Goal: Check status: Check status

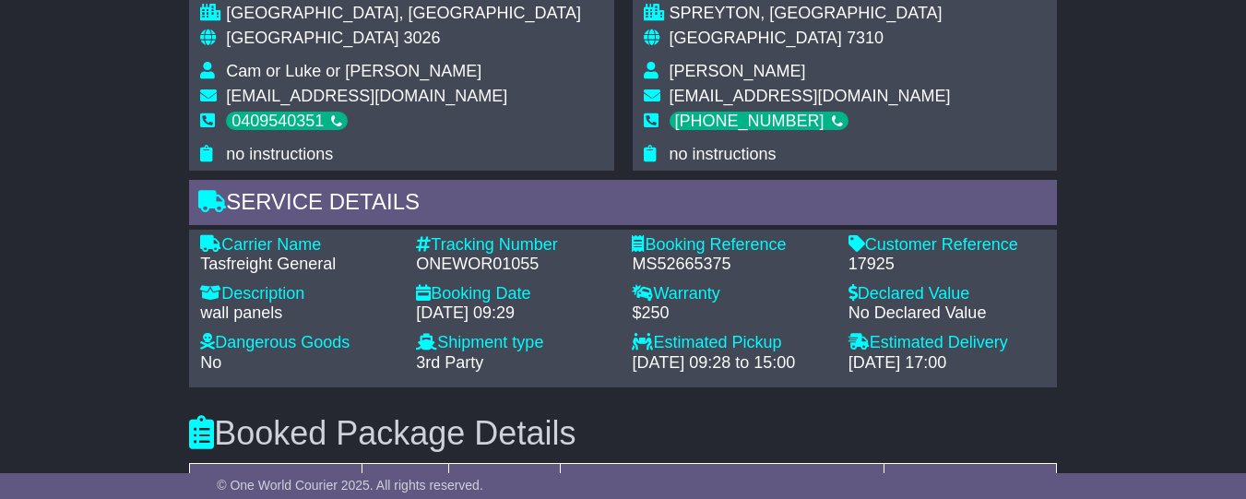
click at [1168, 343] on div "Email Download Tracking Pricing Insurance" at bounding box center [623, 154] width 1246 height 1954
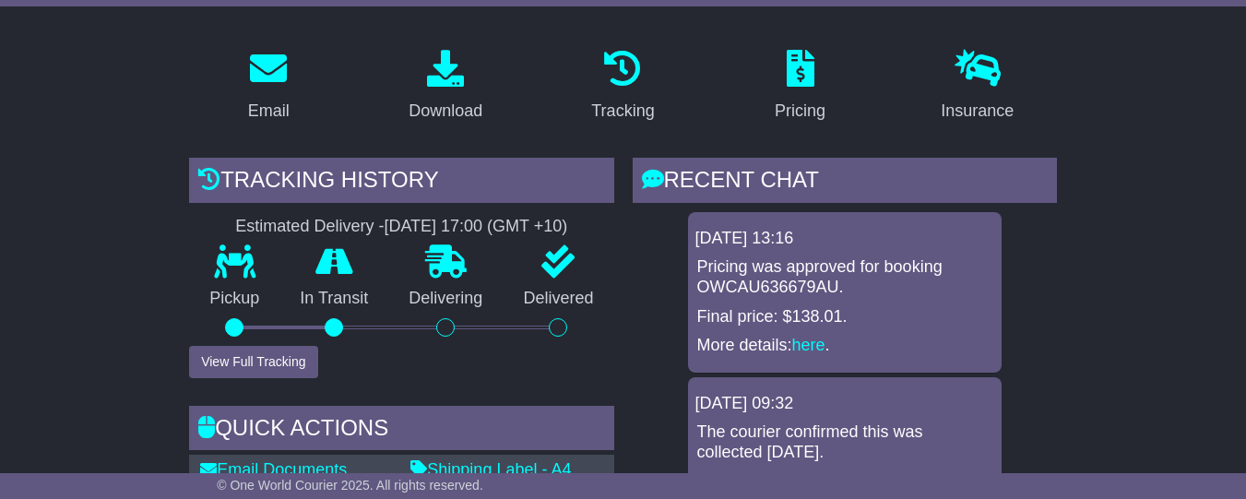
scroll to position [485, 0]
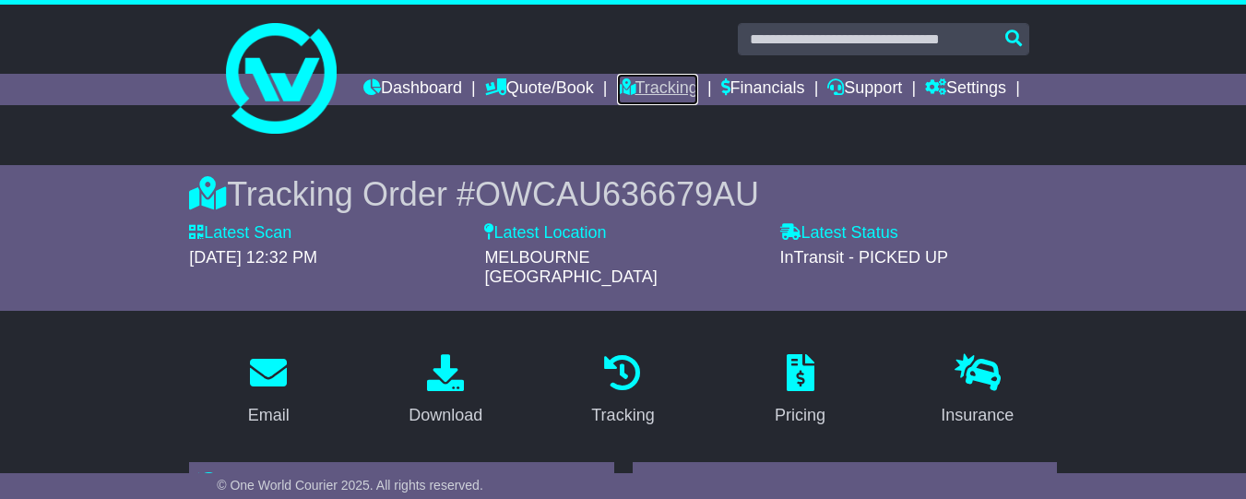
click at [698, 92] on link "Tracking" at bounding box center [657, 89] width 81 height 31
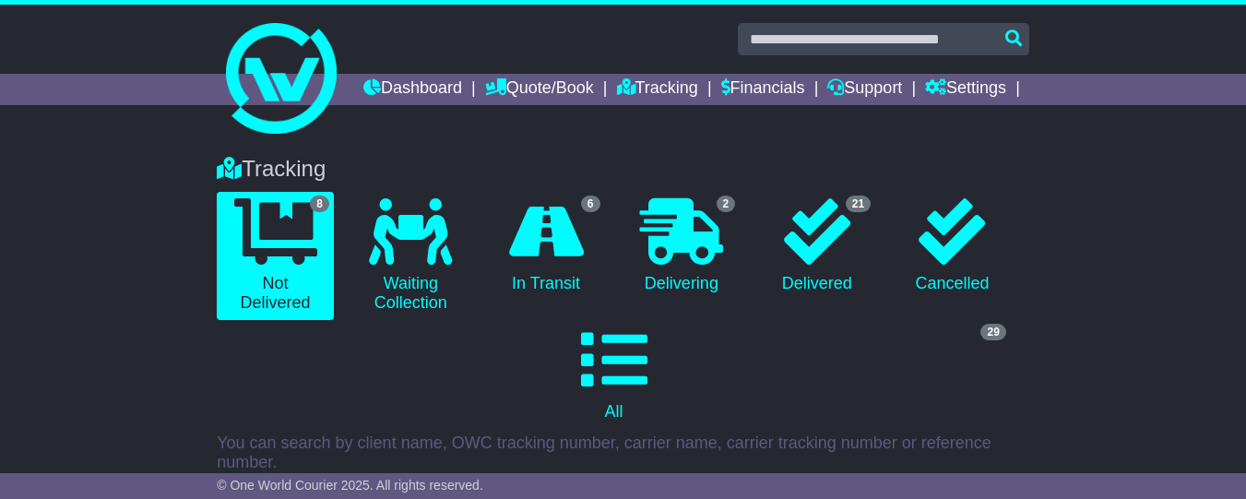
scroll to position [341, 0]
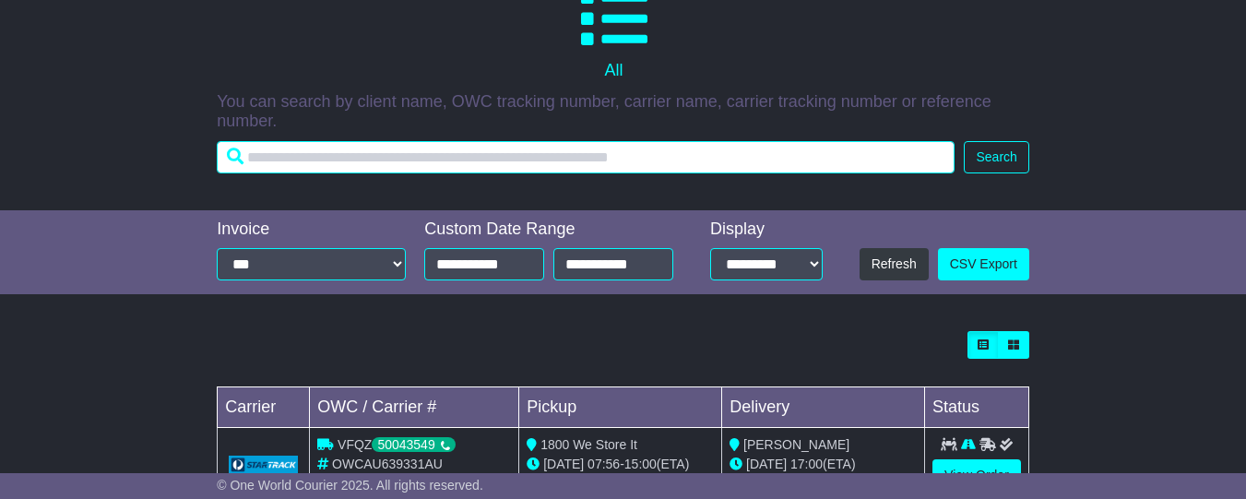
click at [489, 170] on input "text" at bounding box center [586, 157] width 738 height 32
paste input "**********"
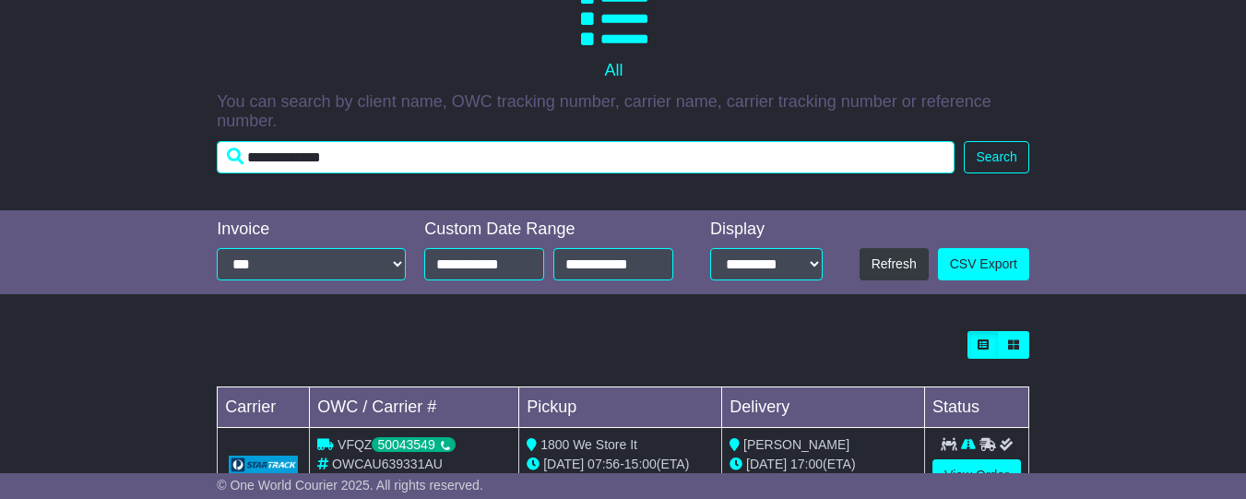
type input "**********"
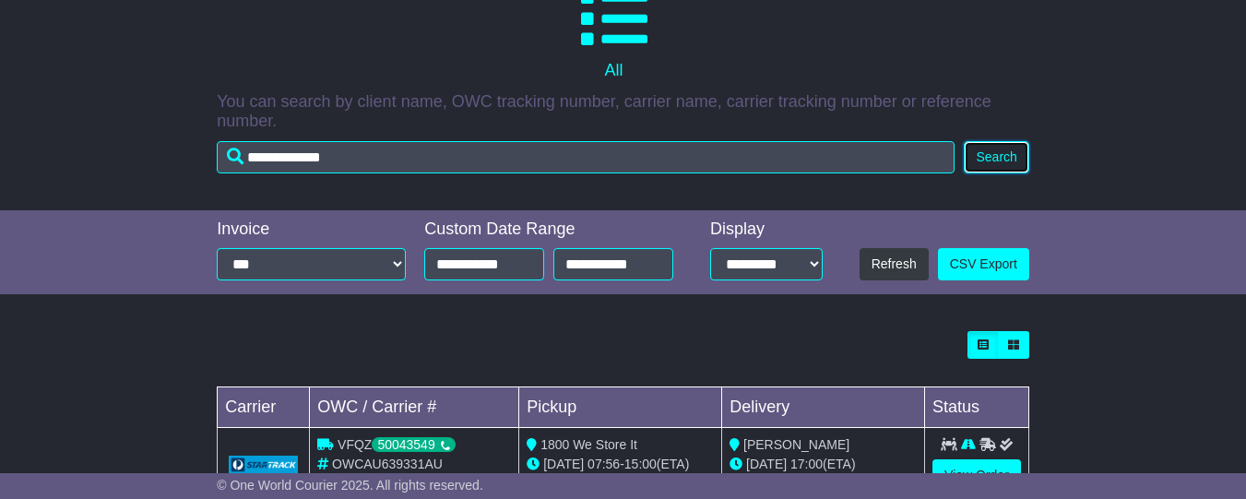
click at [982, 173] on button "Search" at bounding box center [996, 157] width 65 height 32
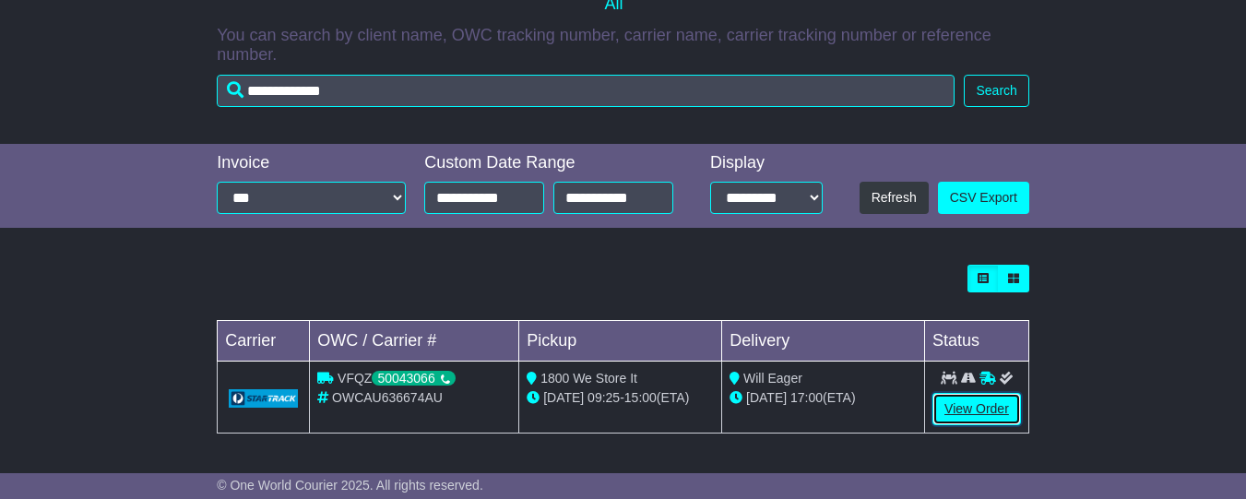
click at [959, 408] on link "View Order" at bounding box center [977, 409] width 89 height 32
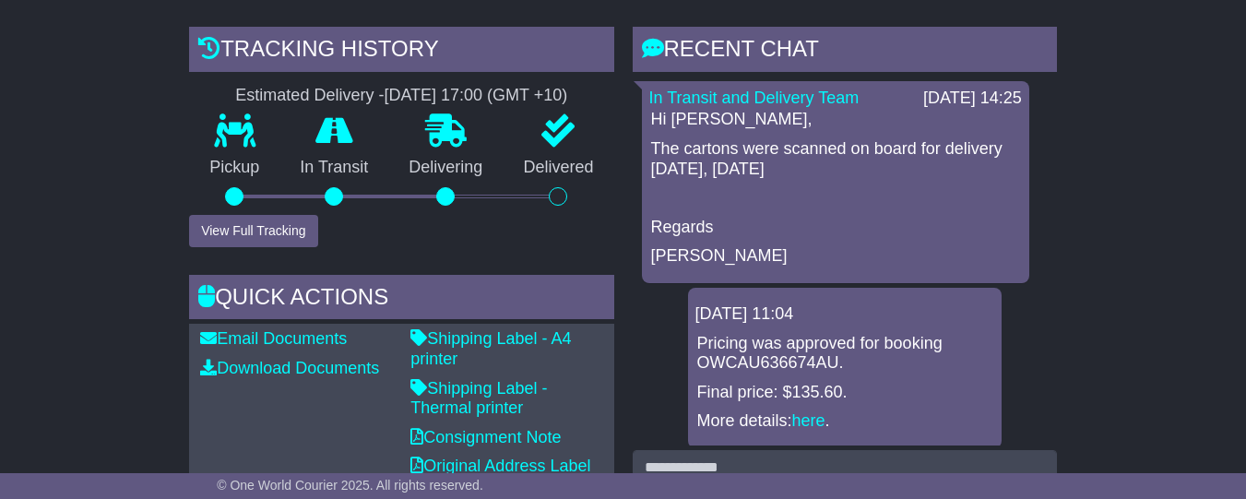
scroll to position [440, 0]
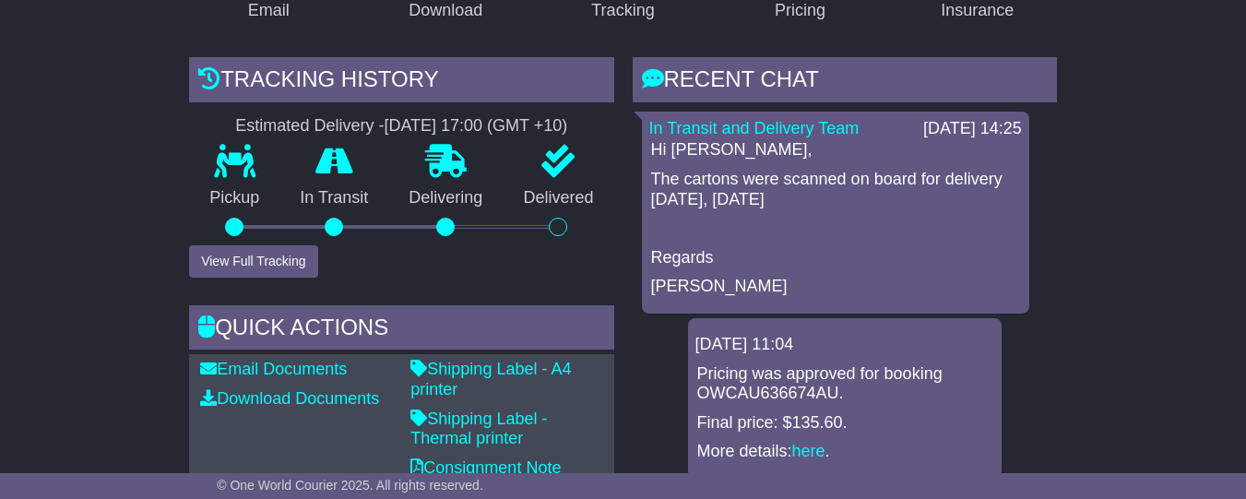
scroll to position [387, 0]
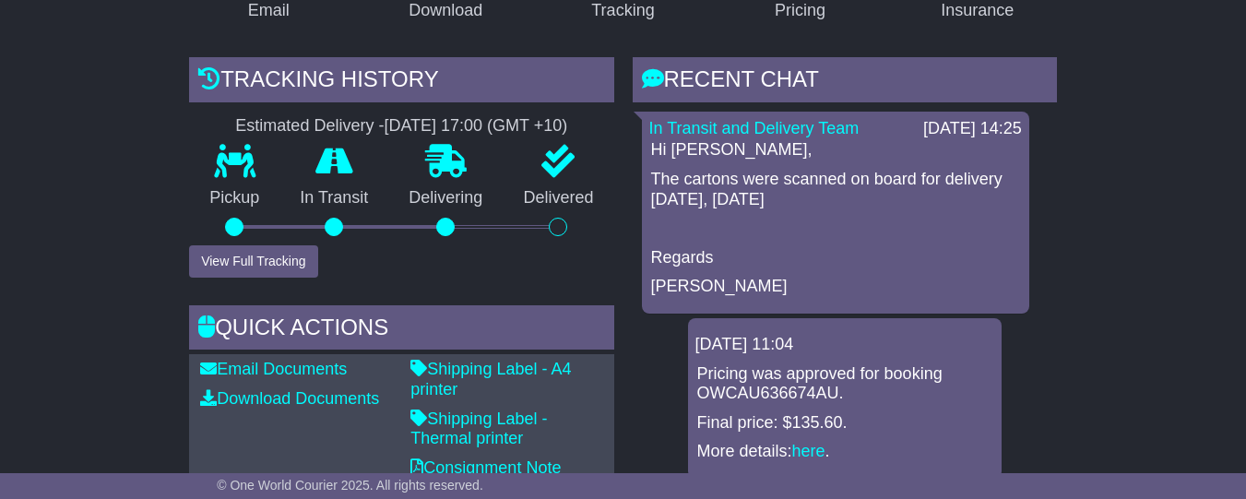
scroll to position [392, 0]
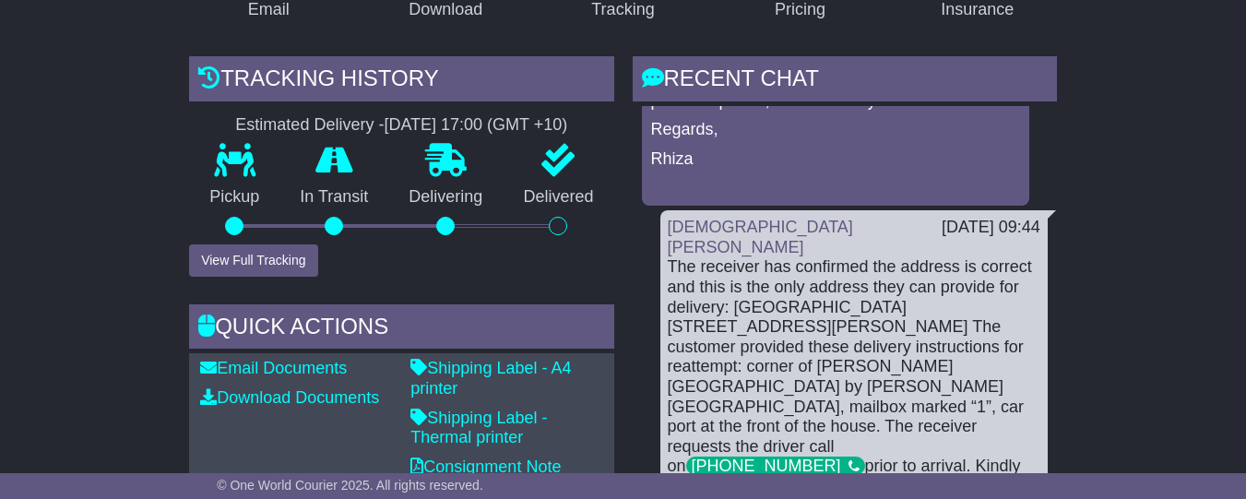
scroll to position [1503, 0]
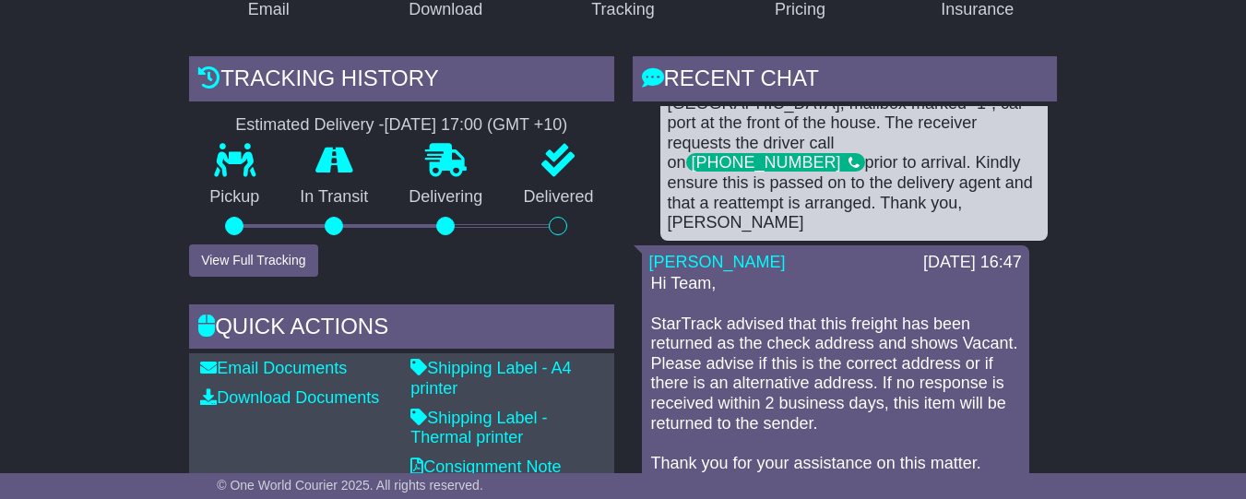
drag, startPoint x: 653, startPoint y: 240, endPoint x: 987, endPoint y: 378, distance: 361.5
click at [987, 378] on p "Hi Team, StarTrack advised that this freight has been returned as the check add…" at bounding box center [835, 403] width 369 height 259
copy p "StarTrack advised that this freight has been returned as the check address and …"
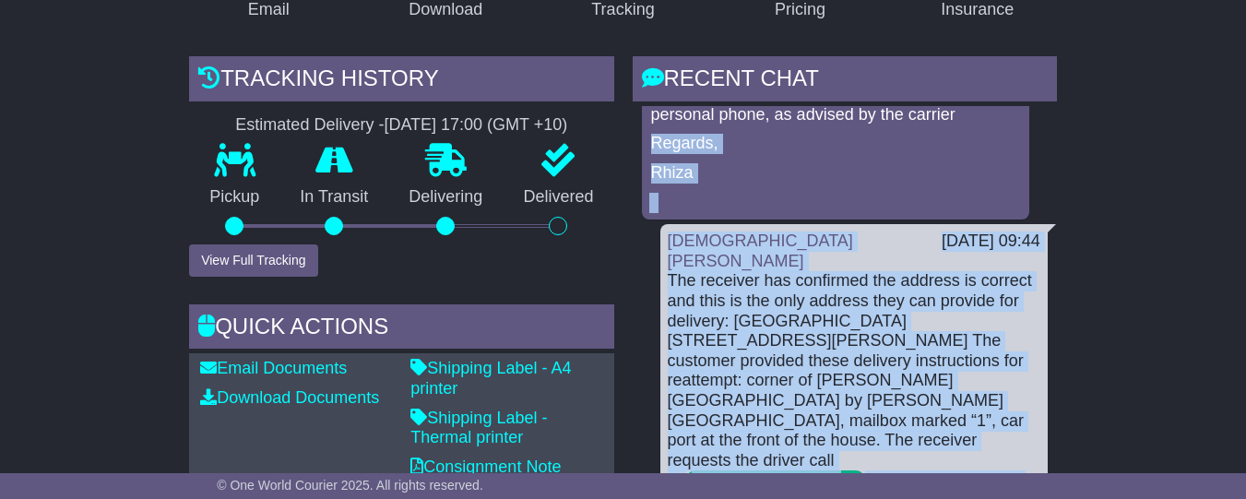
scroll to position [1148, 0]
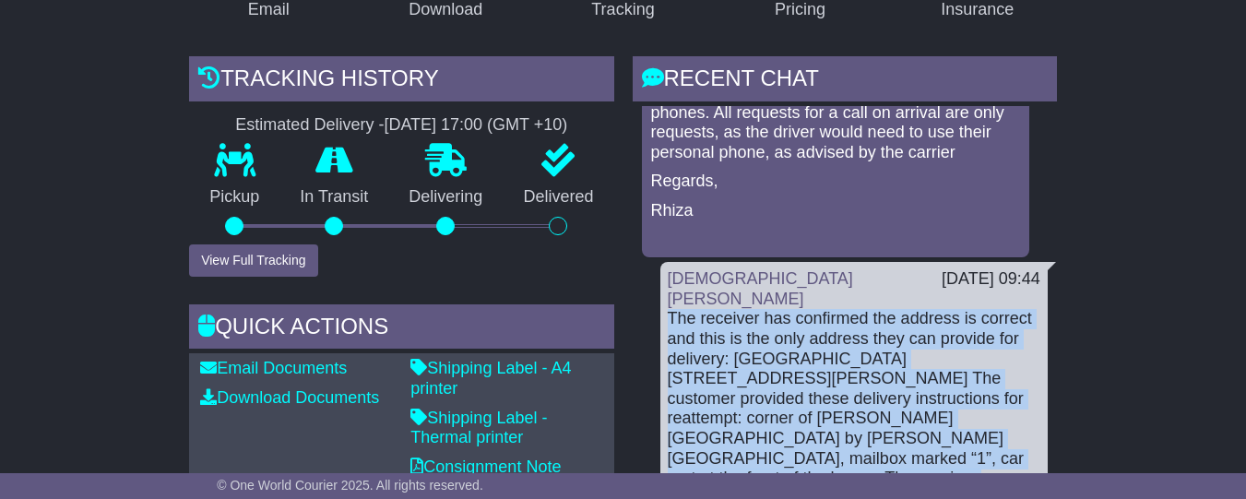
drag, startPoint x: 940, startPoint y: 328, endPoint x: 666, endPoint y: 293, distance: 276.2
click at [666, 293] on div "Christian Sculthorp 27 Aug 2025 09:44 The receiver has confirmed the address is…" at bounding box center [854, 429] width 387 height 334
copy div "The receiver has confirmed the address is correct and this is the only address …"
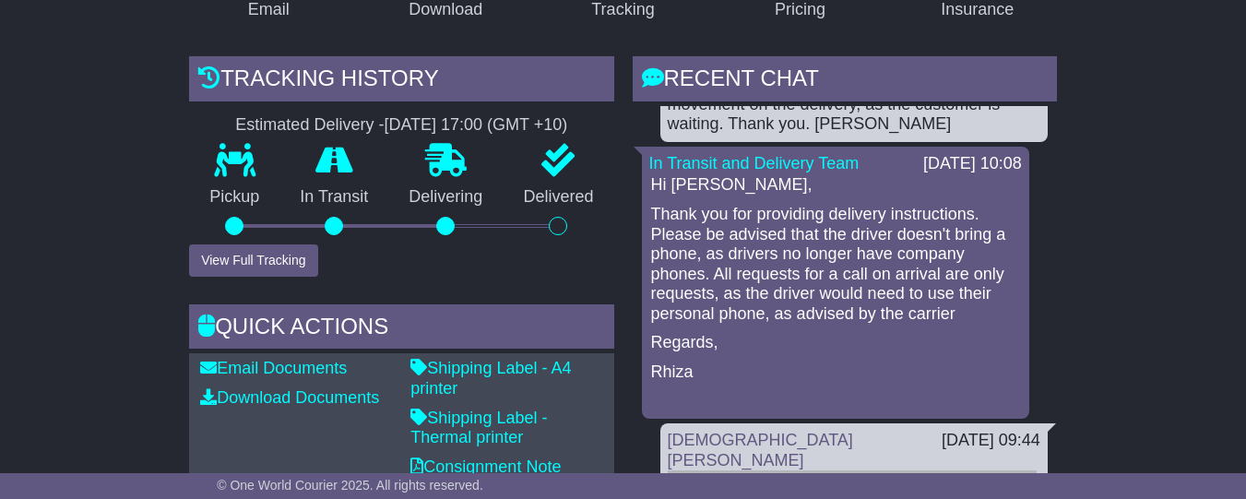
scroll to position [985, 0]
click at [796, 285] on p "Thank you for providing delivery instructions. Please be advised that the drive…" at bounding box center [835, 266] width 369 height 120
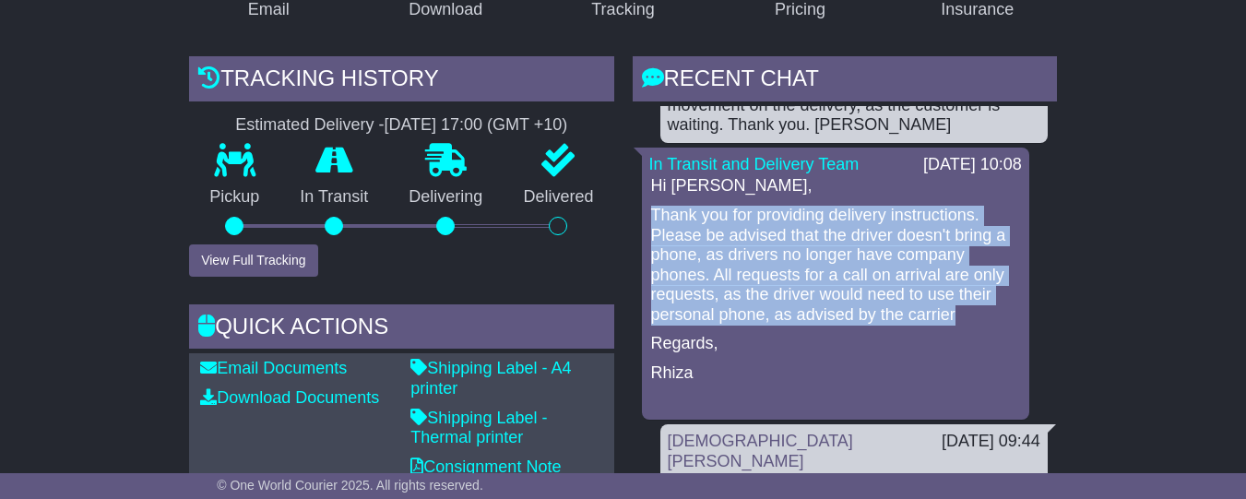
drag, startPoint x: 836, startPoint y: 307, endPoint x: 652, endPoint y: 202, distance: 211.6
click at [652, 206] on p "Thank you for providing delivery instructions. Please be advised that the drive…" at bounding box center [835, 266] width 369 height 120
copy p "Thank you for providing delivery instructions. Please be advised that the drive…"
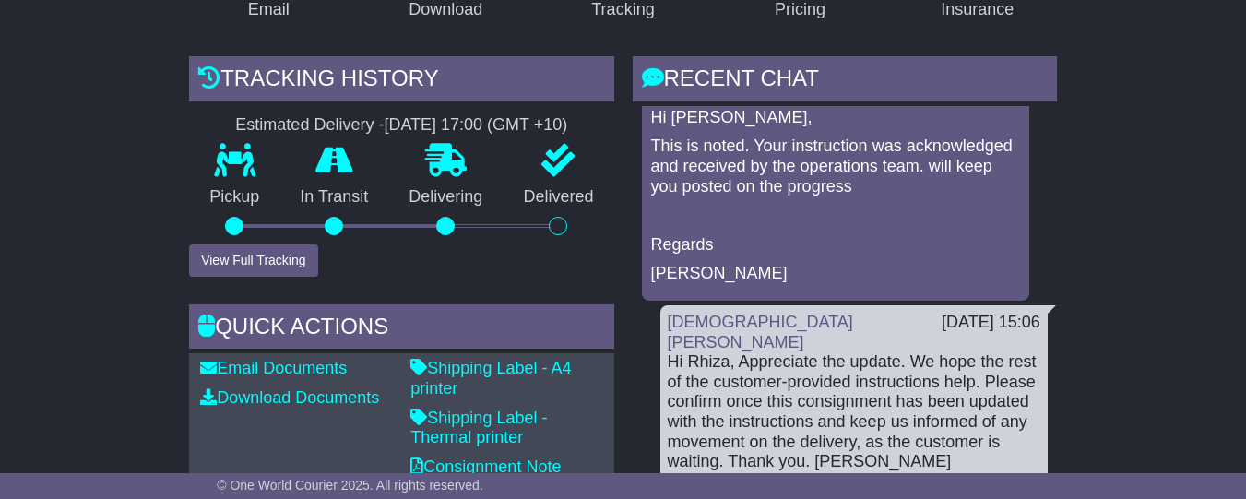
scroll to position [690, 0]
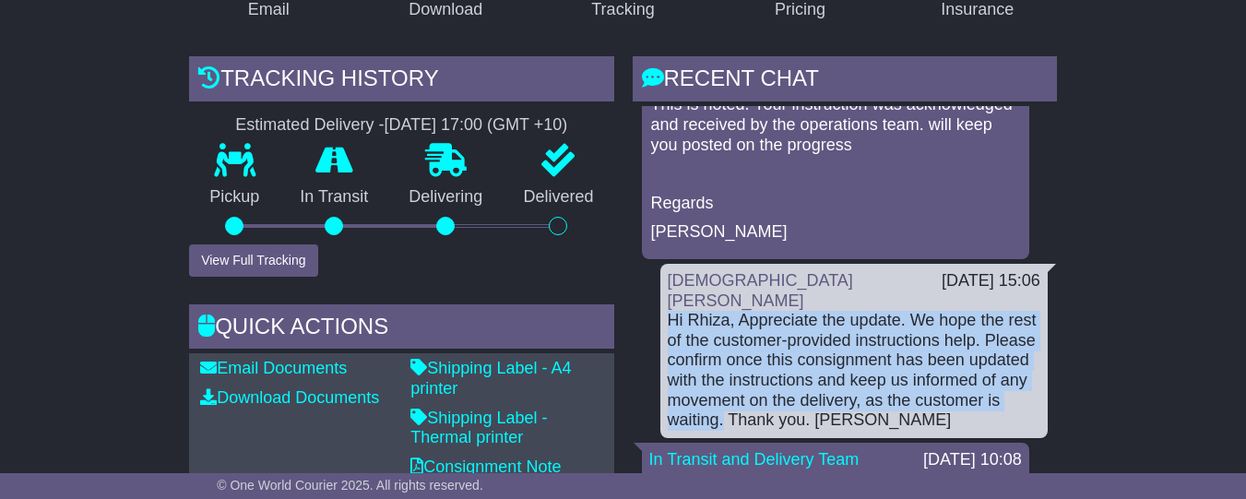
drag, startPoint x: 720, startPoint y: 414, endPoint x: 663, endPoint y: 314, distance: 115.7
click at [663, 314] on div "Christian Sculthorp 27 Aug 2025 15:06 Hi Rhiza, Appreciate the update. We hope …" at bounding box center [854, 351] width 387 height 174
copy div "Hi Rhiza, Appreciate the update. We hope the rest of the customer-provided inst…"
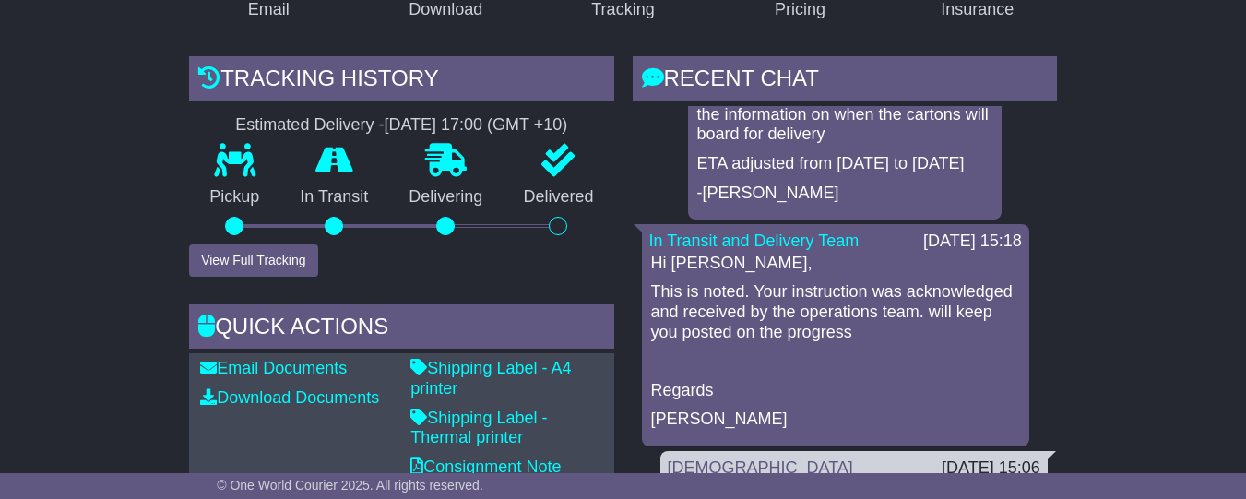
scroll to position [506, 0]
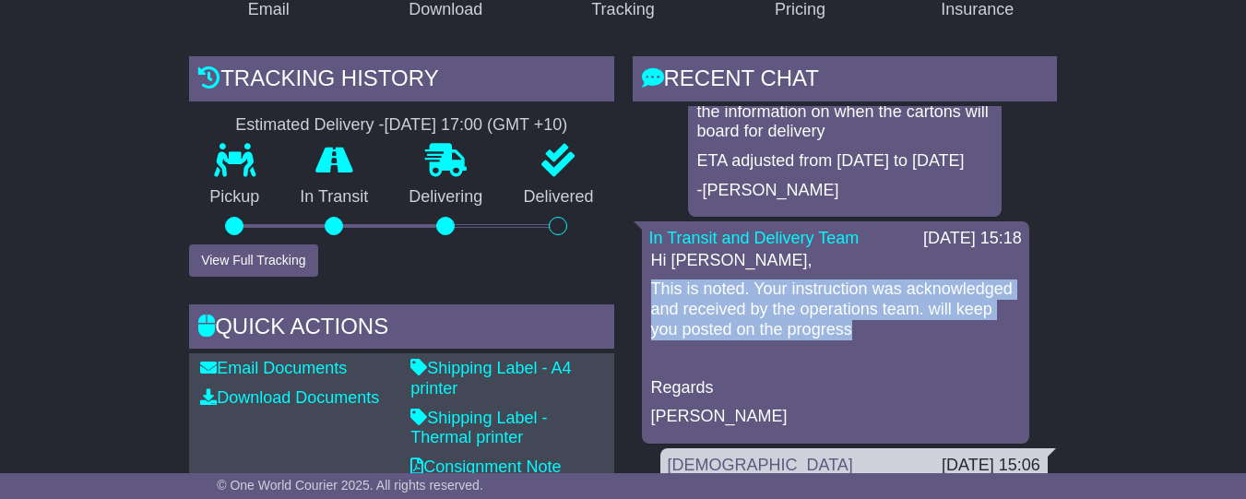
drag, startPoint x: 841, startPoint y: 341, endPoint x: 643, endPoint y: 300, distance: 202.6
click at [643, 300] on div "In Transit and Delivery Team 27 Aug 2025 15:18 Hi Bev, This is noted. Your inst…" at bounding box center [835, 332] width 387 height 222
copy p "This is noted. Your instruction was acknowledged and received by the operations…"
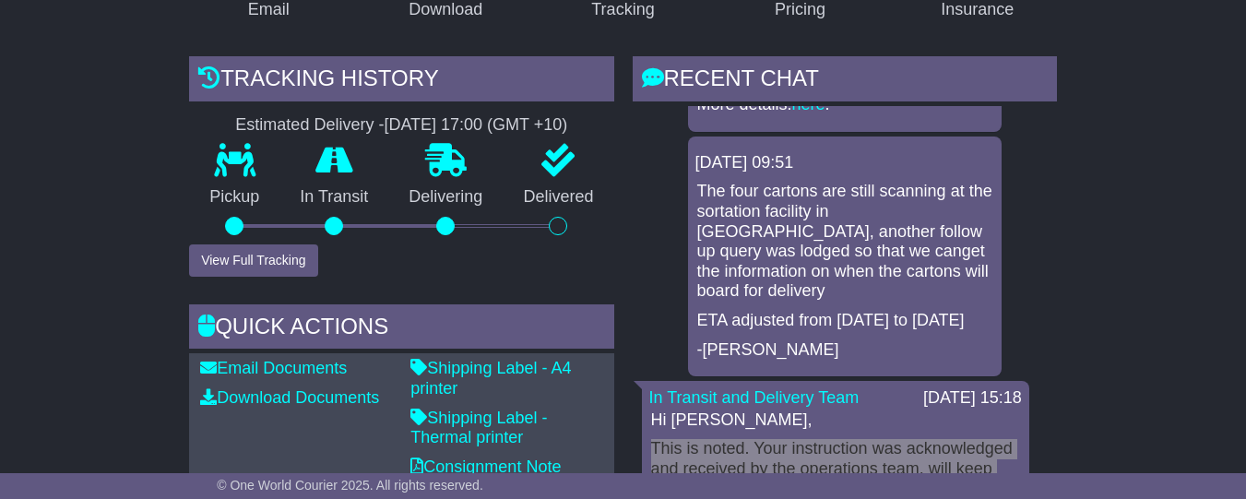
scroll to position [327, 0]
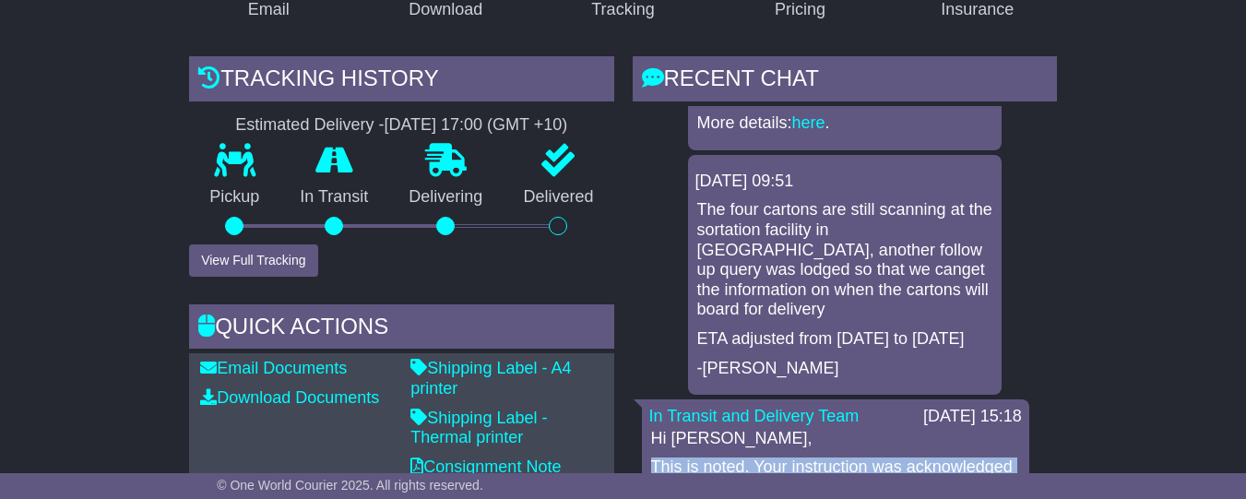
drag, startPoint x: 975, startPoint y: 351, endPoint x: 691, endPoint y: 214, distance: 315.6
click at [691, 214] on div "28 Aug 2025 09:51 The four cartons are still scanning at the sortation facility…" at bounding box center [845, 275] width 314 height 240
copy div "28 Aug 2025 09:51 The four cartons are still scanning at the sortation facility…"
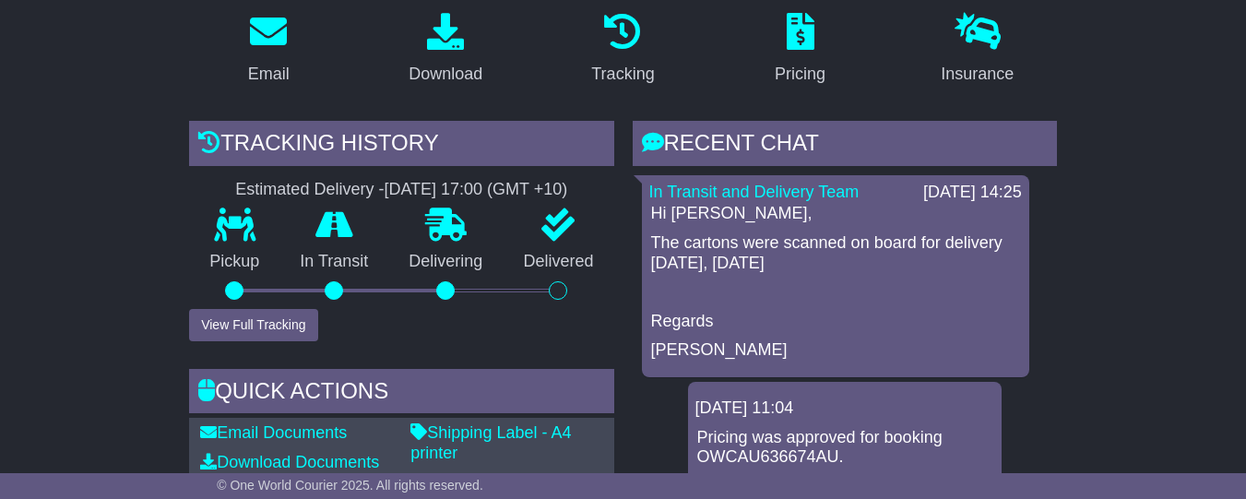
drag, startPoint x: 826, startPoint y: 298, endPoint x: 654, endPoint y: 258, distance: 176.1
click at [654, 258] on div "Hi Bev, The cartons were scanned on board for delivery today, 28/08/2025 Regard…" at bounding box center [835, 282] width 373 height 157
click at [777, 304] on div "Hi Bev, The cartons were scanned on board for delivery today, 28/08/2025 Regard…" at bounding box center [835, 282] width 373 height 157
drag, startPoint x: 717, startPoint y: 272, endPoint x: 649, endPoint y: 237, distance: 76.7
click at [649, 237] on div "Hi Bev, The cartons were scanned on board for delivery today, 28/08/2025 Regard…" at bounding box center [835, 282] width 373 height 157
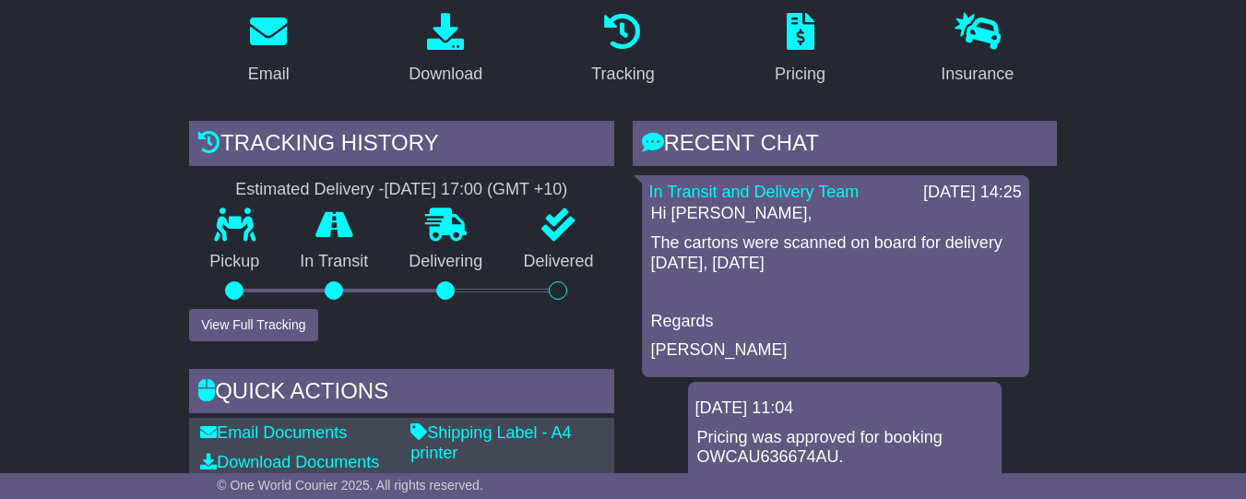
copy div "Hi Bev, The cartons were scanned on board for delivery today, 28/08/2025"
click at [917, 303] on p at bounding box center [835, 292] width 369 height 20
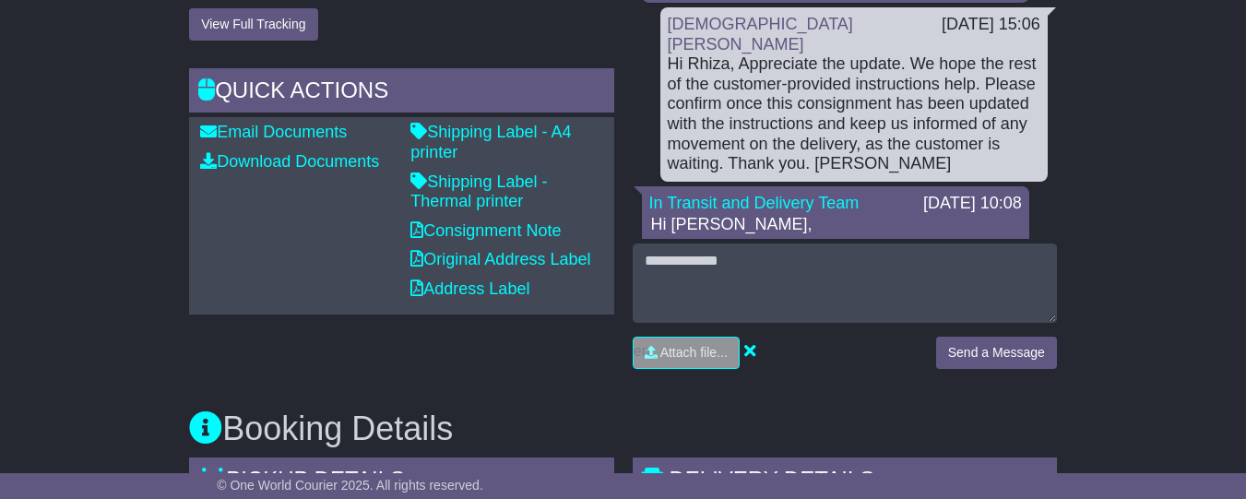
scroll to position [683, 0]
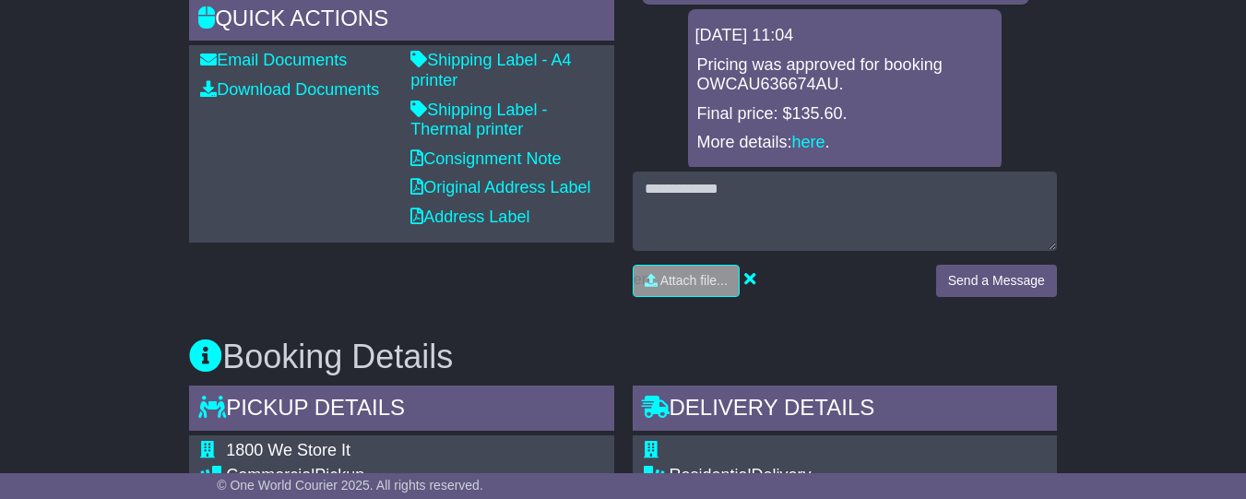
scroll to position [648, 0]
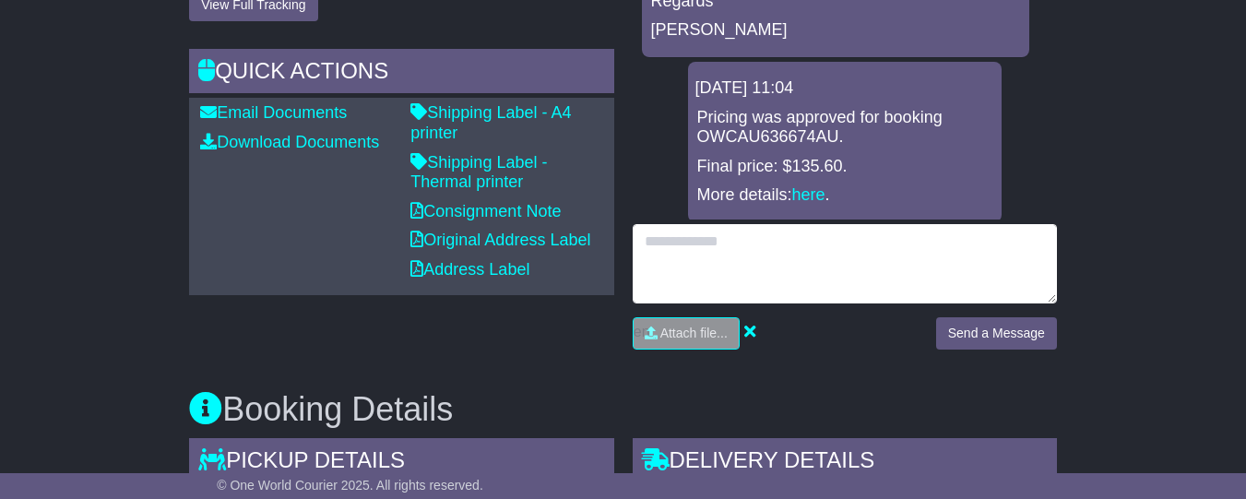
click at [691, 284] on textarea at bounding box center [845, 263] width 424 height 79
paste textarea "**********"
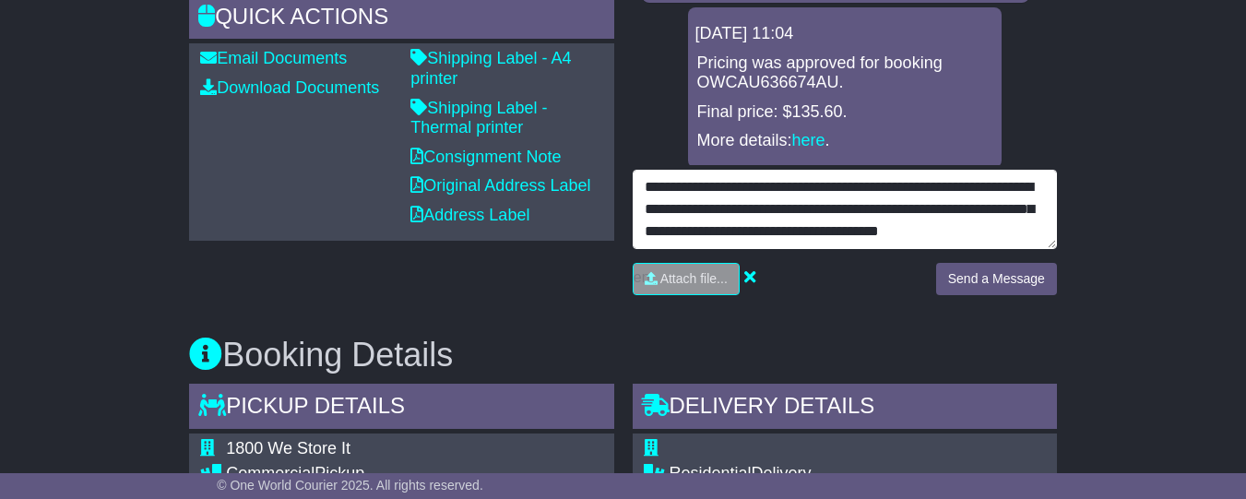
scroll to position [723, 0]
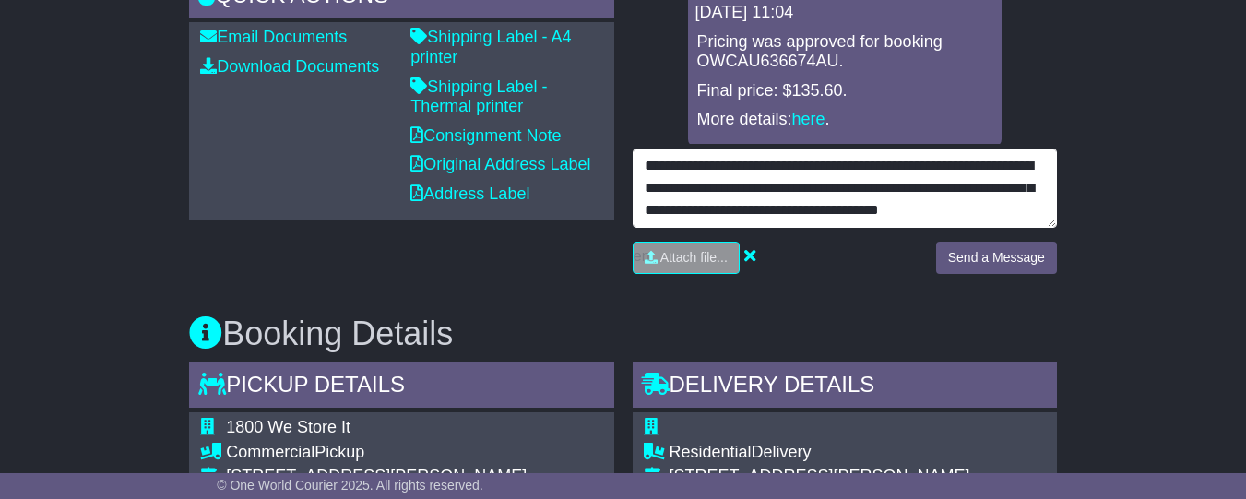
click at [855, 228] on textarea "**********" at bounding box center [845, 188] width 424 height 79
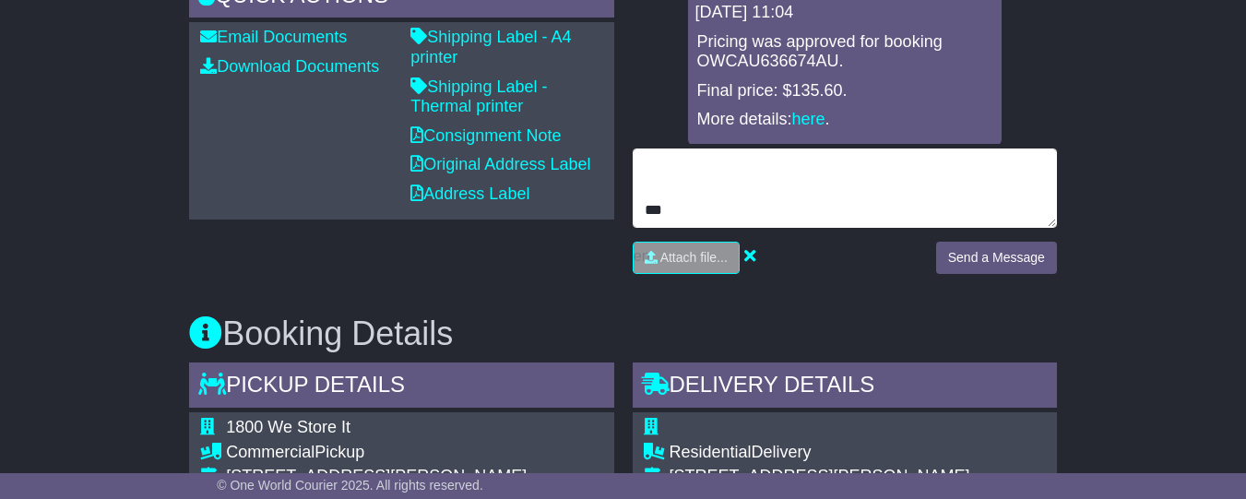
click at [695, 201] on textarea "**********" at bounding box center [845, 188] width 424 height 79
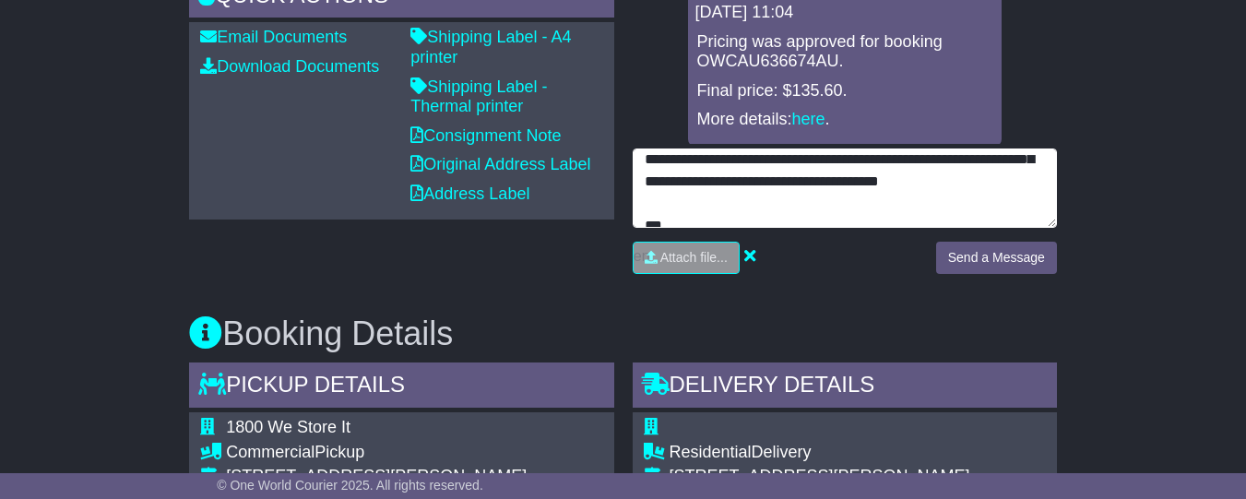
scroll to position [66, 0]
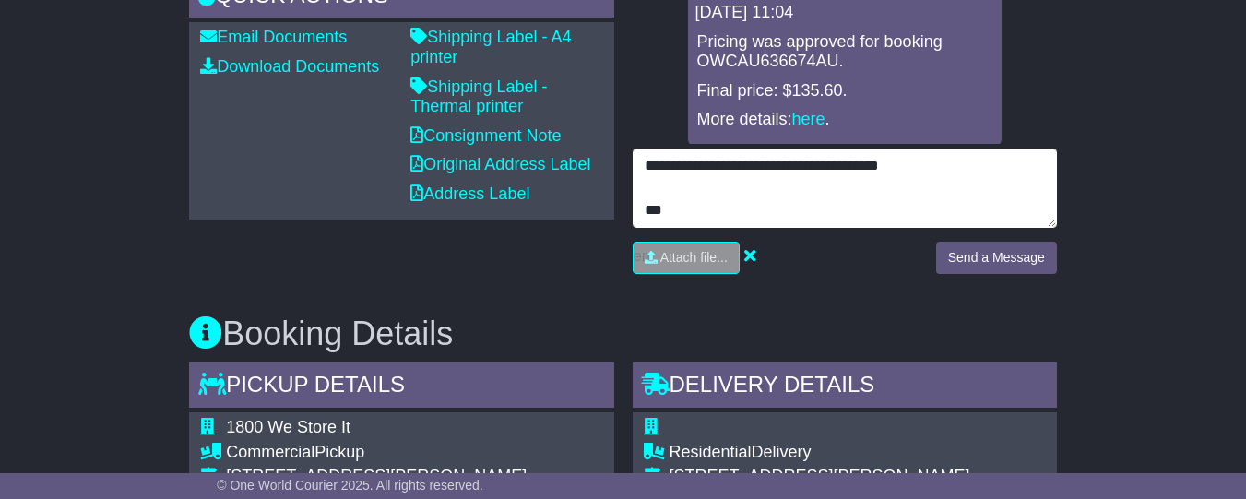
type textarea "**********"
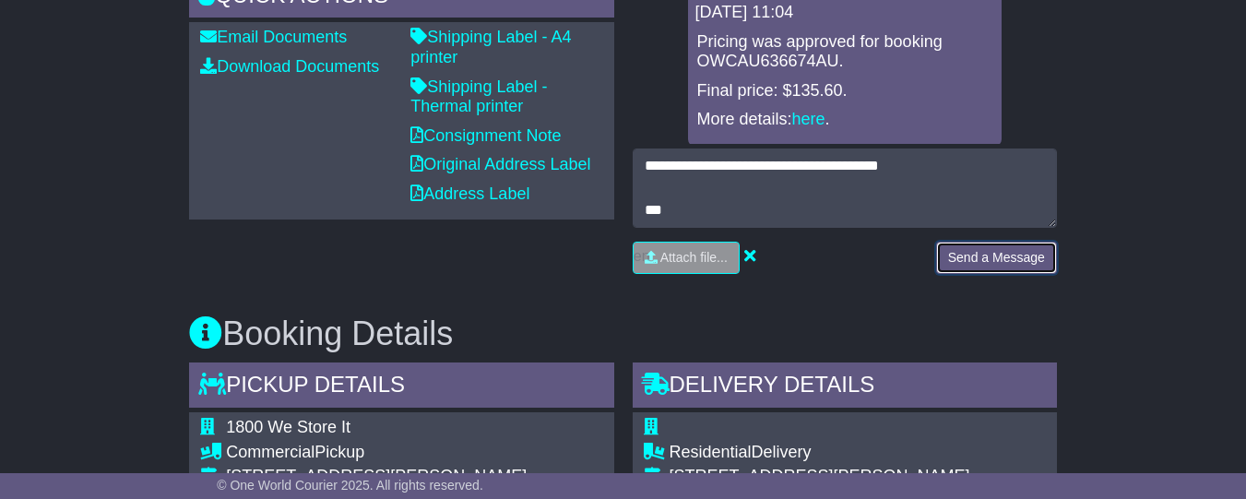
click at [1013, 274] on button "Send a Message" at bounding box center [996, 258] width 121 height 32
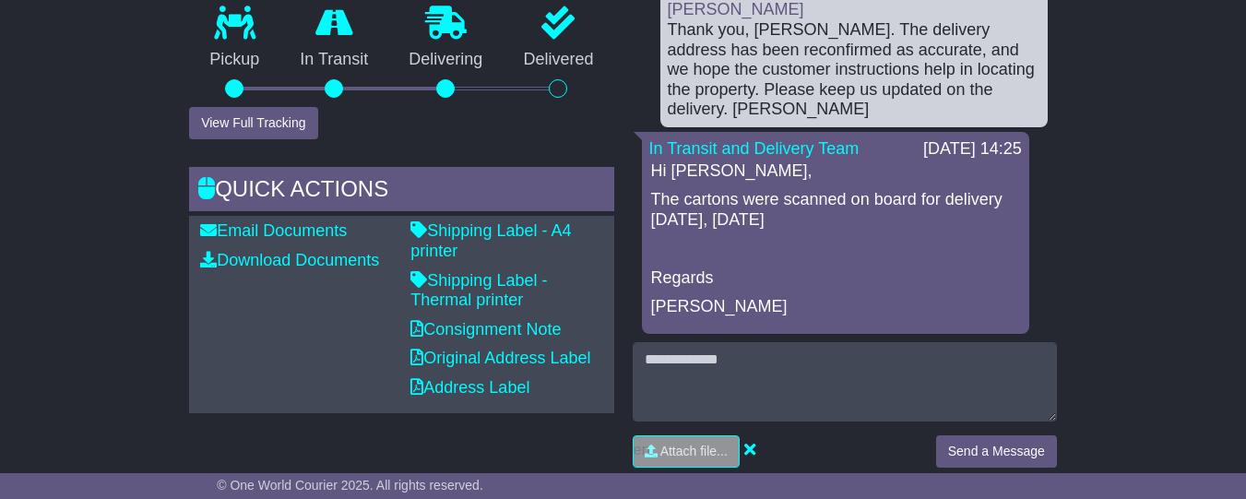
scroll to position [364, 0]
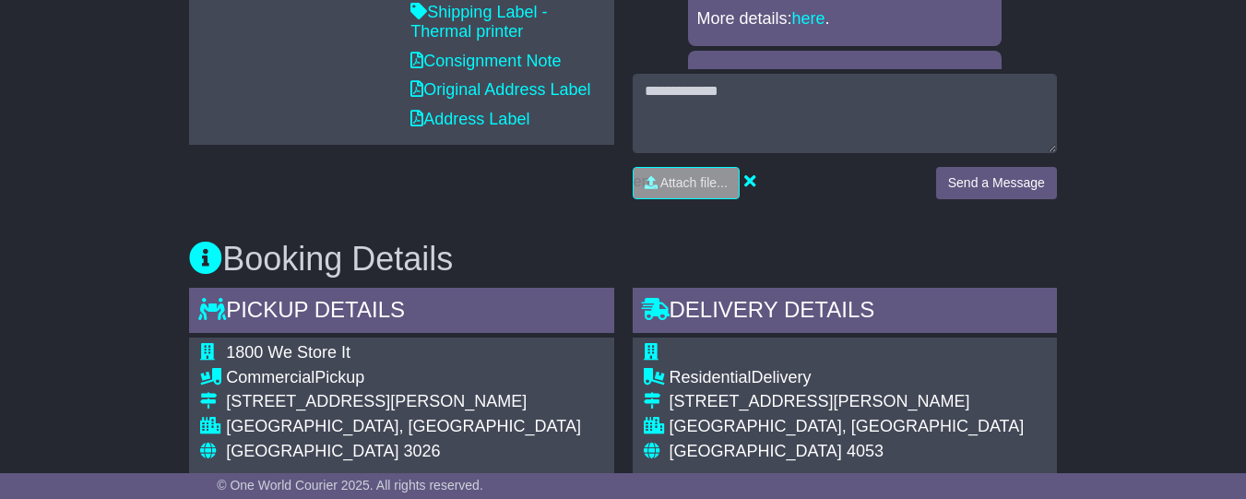
scroll to position [1102, 0]
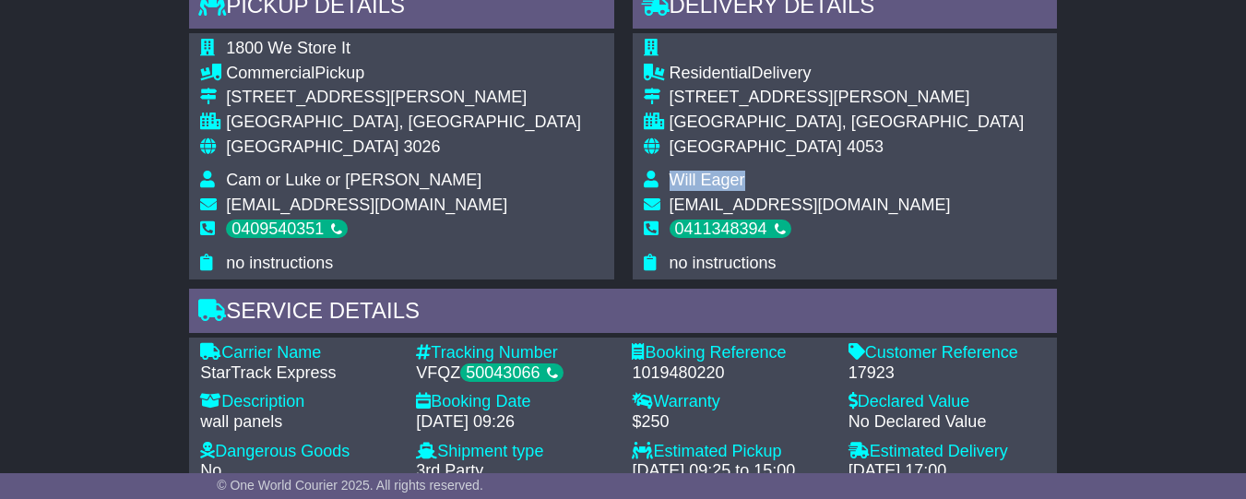
drag, startPoint x: 753, startPoint y: 214, endPoint x: 672, endPoint y: 214, distance: 80.3
click at [672, 196] on td "Will Eager" at bounding box center [847, 183] width 355 height 25
copy span "Will Eager"
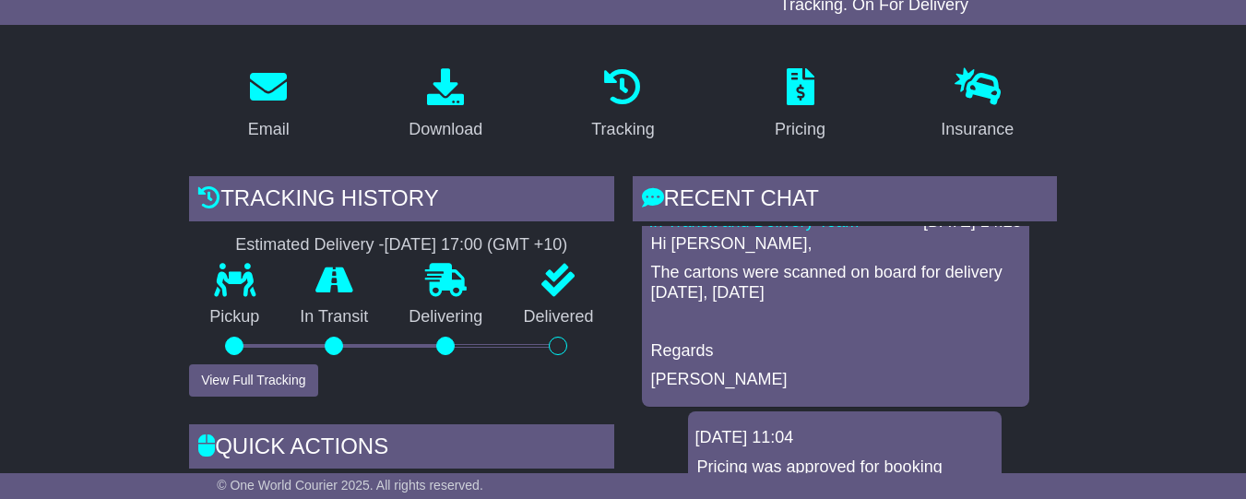
scroll to position [0, 0]
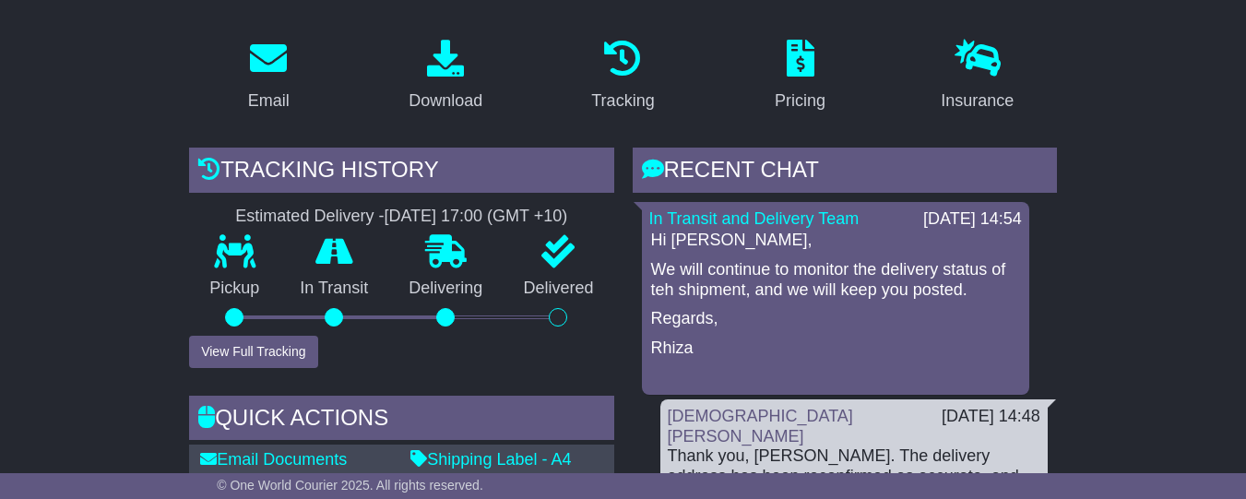
scroll to position [348, 0]
